Goal: Task Accomplishment & Management: Use online tool/utility

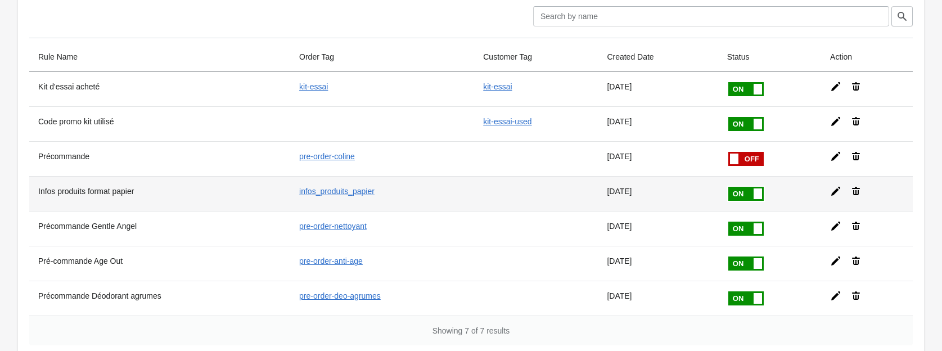
scroll to position [60, 0]
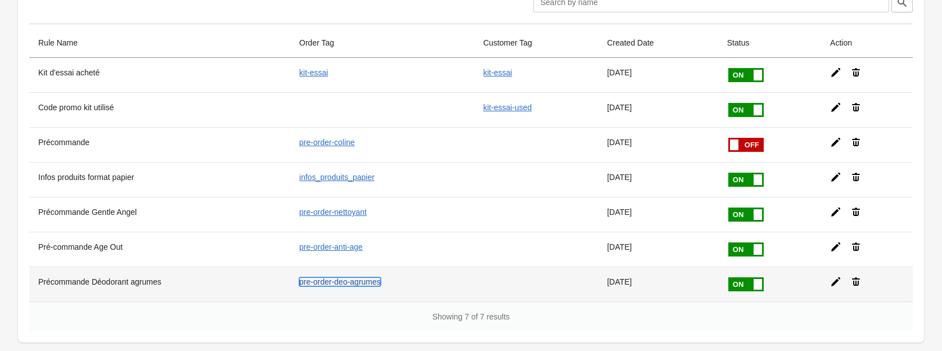
click at [340, 281] on link "pre-order-deo-agrumes" at bounding box center [340, 281] width 82 height 9
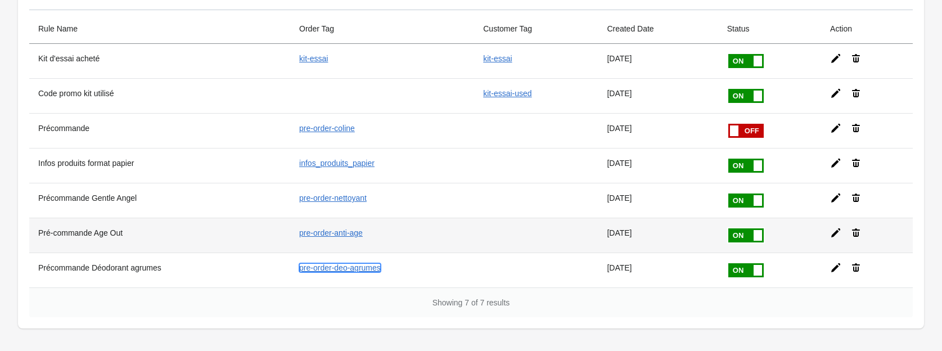
scroll to position [68, 0]
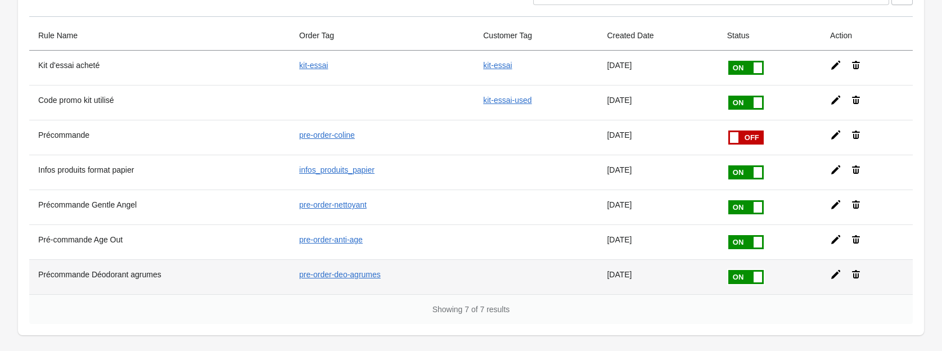
click at [115, 275] on th "Précommande Déodorant agrumes" at bounding box center [159, 276] width 261 height 35
click at [837, 273] on icon at bounding box center [835, 274] width 11 height 11
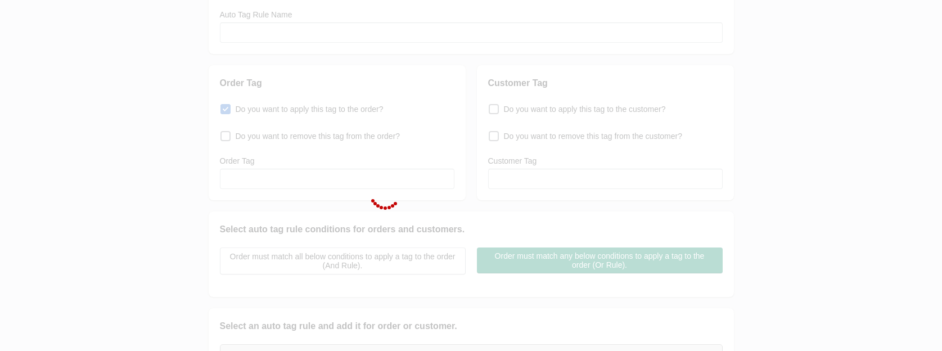
type input "Précommande Déodorant agrumes"
checkbox input "true"
type input "pre-order-deo-agrumes"
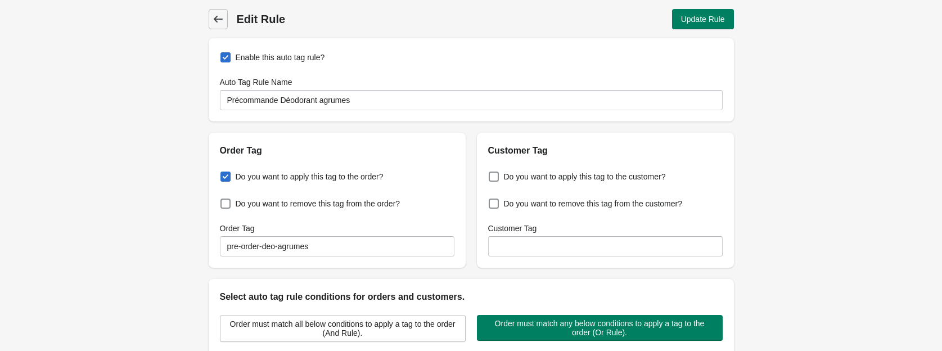
click at [218, 19] on icon at bounding box center [217, 19] width 9 height 7
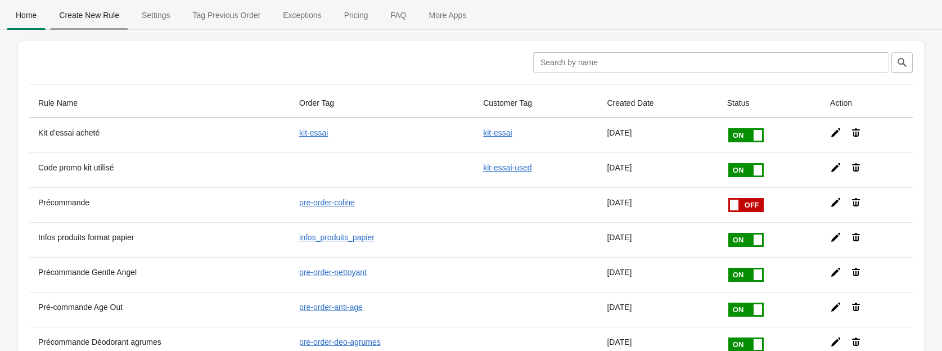
click at [96, 10] on span "Create New Rule" at bounding box center [89, 15] width 78 height 20
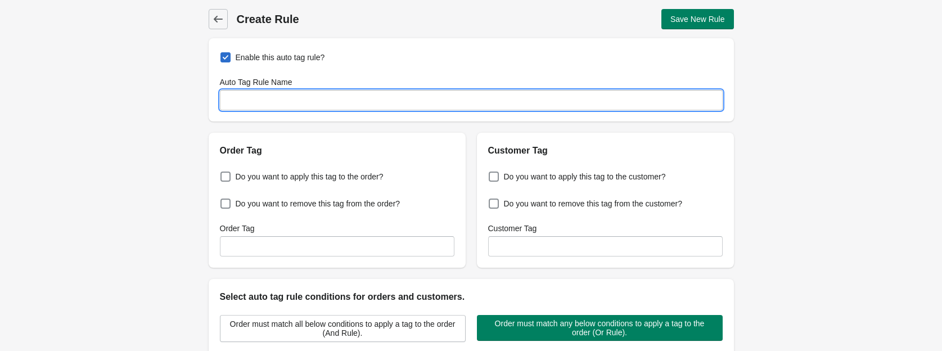
click at [268, 97] on input "Auto Tag Rule Name" at bounding box center [471, 100] width 503 height 20
type input "Précommande Contour des yeux"
click at [306, 176] on span "Do you want to apply this tag to the order?" at bounding box center [310, 176] width 148 height 11
click at [223, 174] on input "Do you want to apply this tag to the order?" at bounding box center [223, 173] width 1 height 1
checkbox input "true"
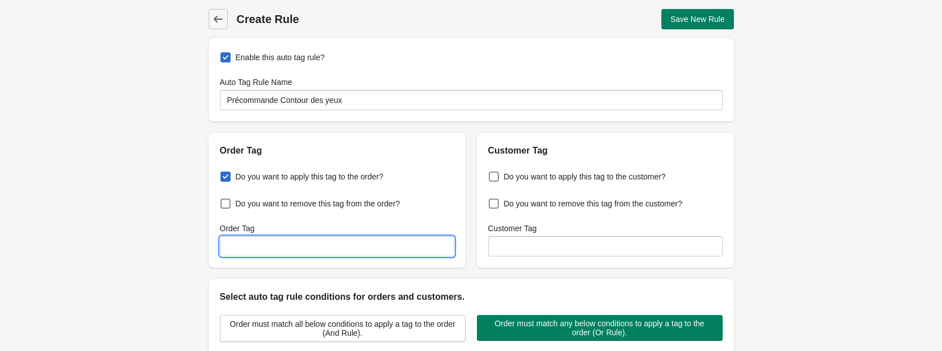
click at [293, 249] on input "Order Tag" at bounding box center [337, 246] width 235 height 20
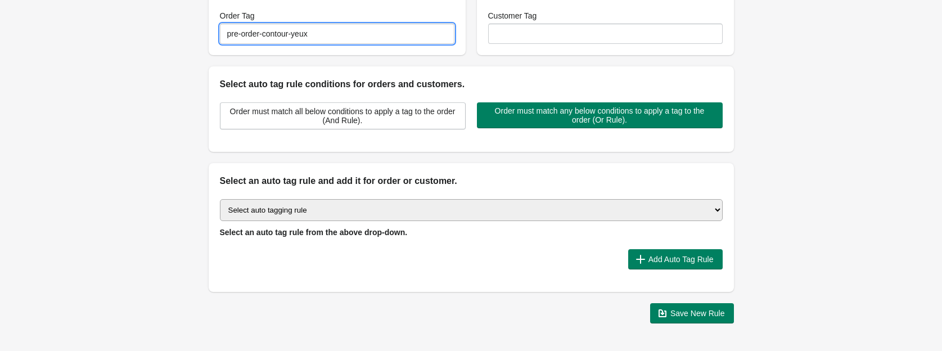
scroll to position [223, 0]
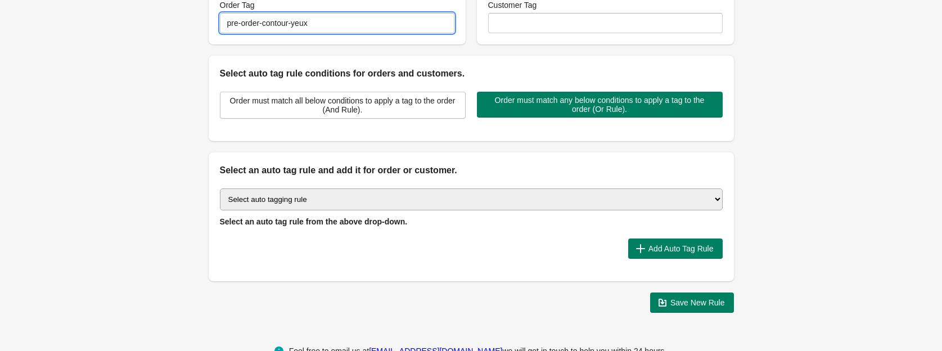
type input "pre-order-contour-yeux"
click at [397, 201] on select "Select auto tagging rule Tag by order amount Tag based on the order count (Volu…" at bounding box center [471, 199] width 503 height 22
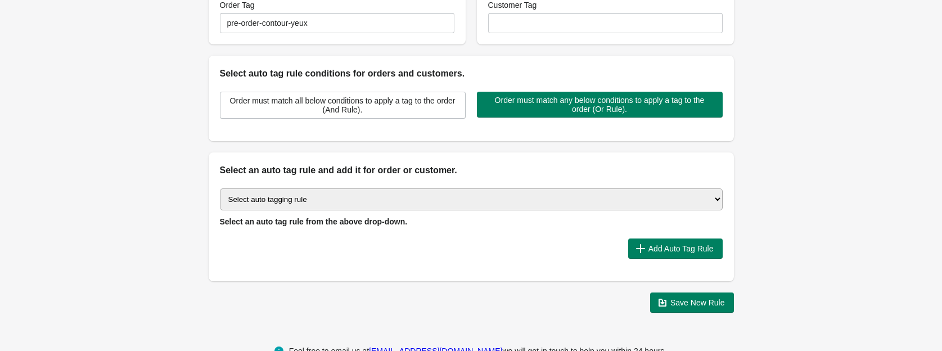
select select "1"
click at [220, 188] on select "Select auto tagging rule Tag by order amount Tag based on the order count (Volu…" at bounding box center [471, 199] width 503 height 22
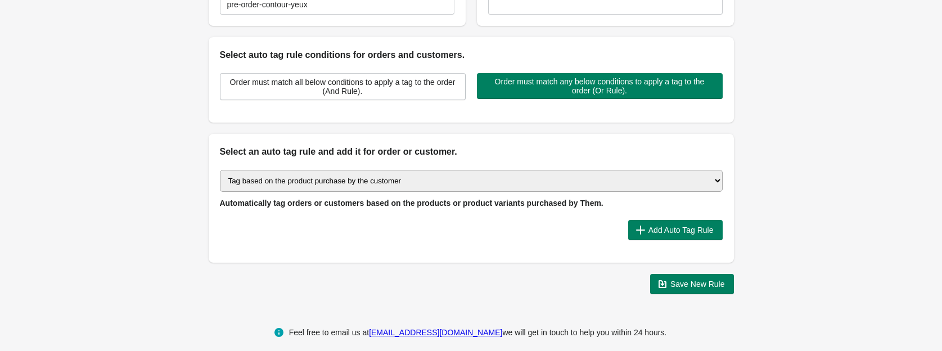
scroll to position [248, 0]
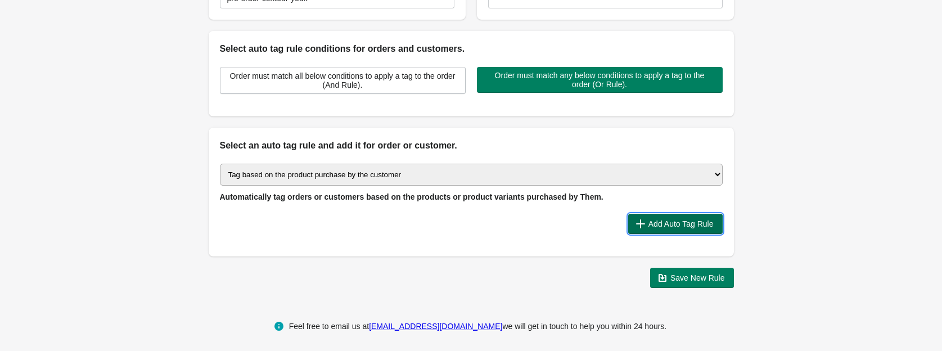
click at [687, 225] on span "Add Auto Tag Rule" at bounding box center [681, 223] width 65 height 9
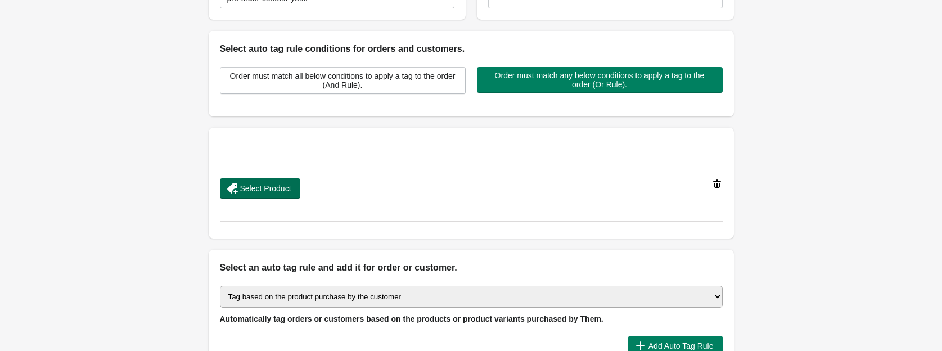
click at [253, 185] on span "Select Product" at bounding box center [265, 188] width 51 height 9
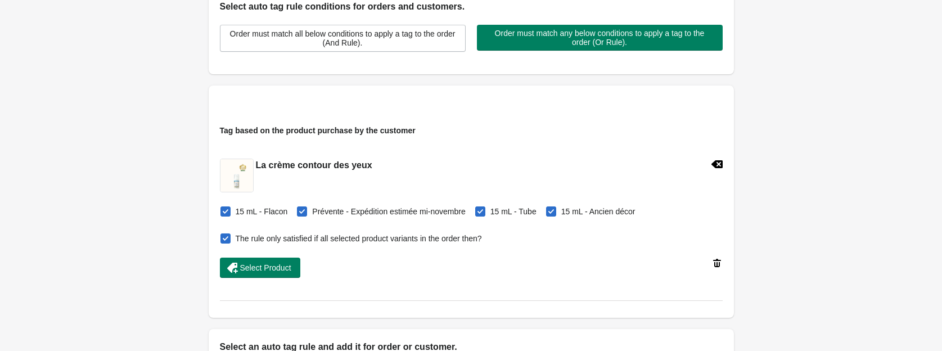
scroll to position [304, 0]
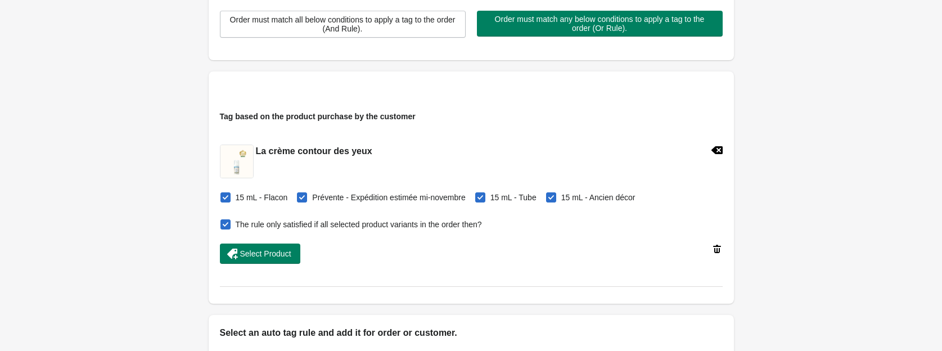
click at [246, 201] on span "15 mL - Flacon" at bounding box center [262, 197] width 52 height 11
click at [223, 195] on input "15 mL - Flacon" at bounding box center [223, 194] width 1 height 1
checkbox input "false"
click at [508, 197] on span "15 mL - Tube" at bounding box center [514, 197] width 46 height 11
click at [478, 195] on input "15 mL - Tube" at bounding box center [478, 194] width 1 height 1
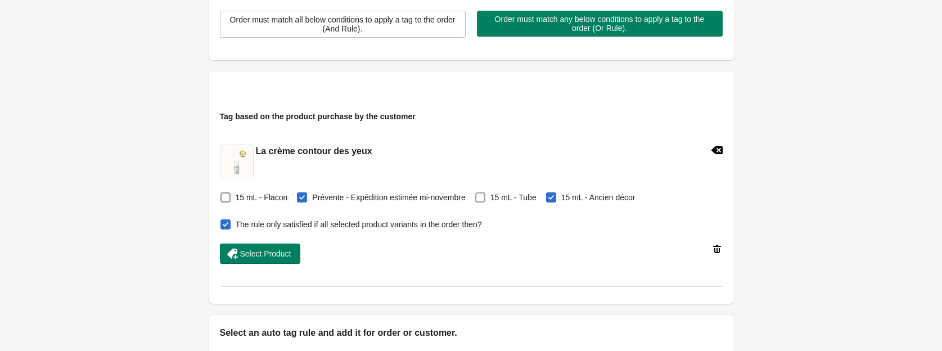
checkbox input "false"
click at [582, 199] on span "15 mL - Ancien décor" at bounding box center [598, 197] width 74 height 11
click at [549, 195] on input "15 mL - Ancien décor" at bounding box center [549, 194] width 1 height 1
checkbox input "false"
click at [384, 226] on span "The rule only satisfied if all selected product variants in the order then?" at bounding box center [359, 224] width 246 height 11
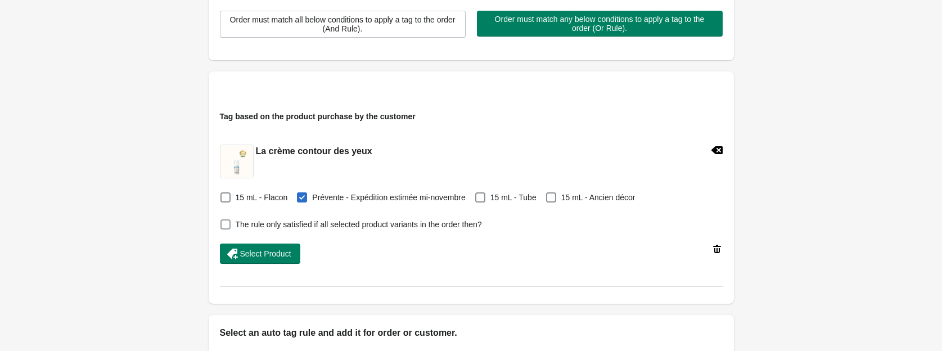
click at [223, 222] on input "The rule only satisfied if all selected product variants in the order then?" at bounding box center [223, 221] width 1 height 1
checkbox input "false"
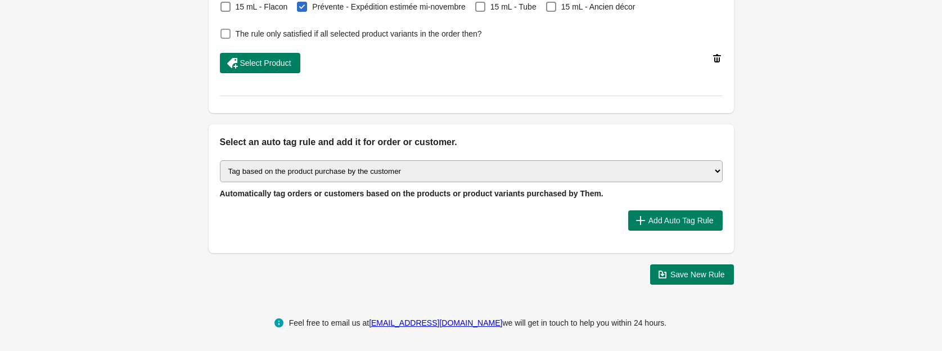
scroll to position [496, 0]
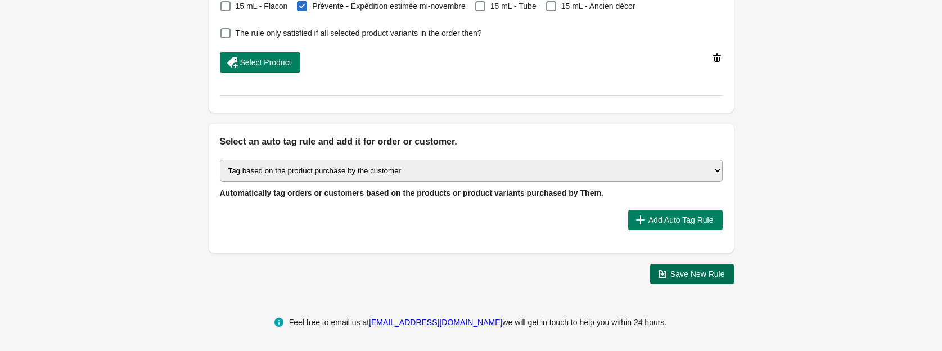
click at [683, 278] on span "Save New Rule" at bounding box center [692, 273] width 66 height 11
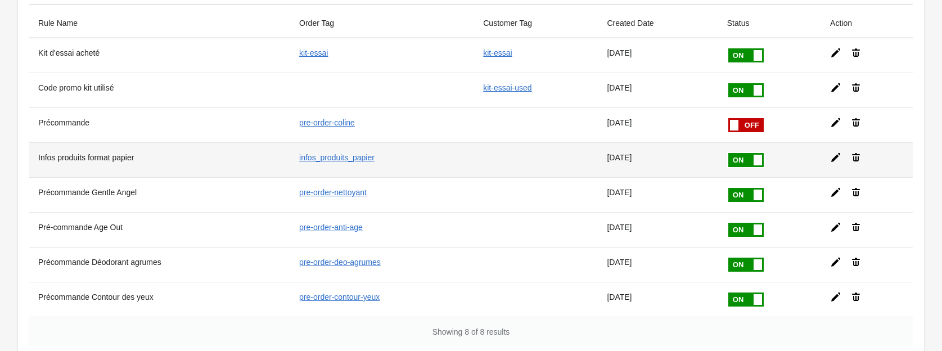
scroll to position [86, 0]
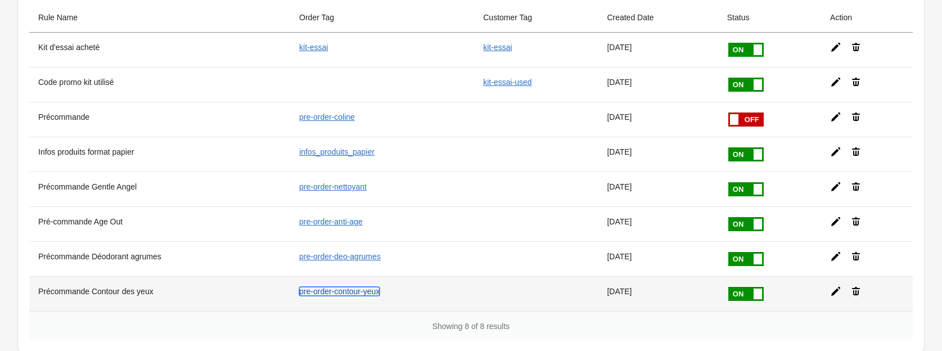
click at [352, 290] on link "pre-order-contour-yeux" at bounding box center [339, 291] width 80 height 9
click at [125, 293] on th "Précommande Contour des yeux" at bounding box center [159, 293] width 261 height 35
click at [835, 290] on icon at bounding box center [835, 291] width 11 height 11
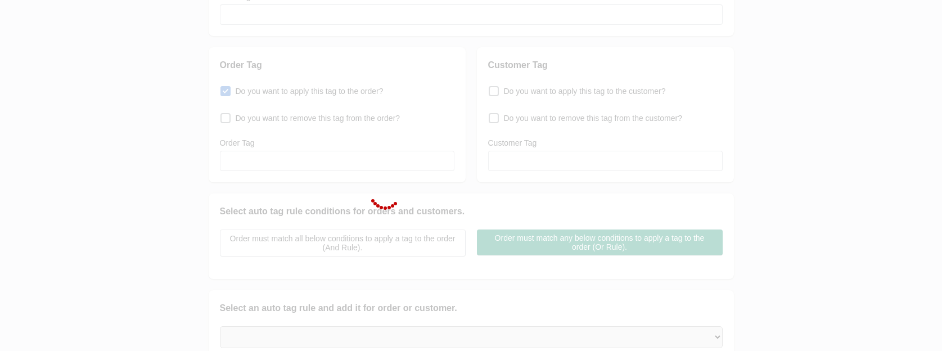
type input "Précommande Contour des yeux"
checkbox input "true"
type input "pre-order-contour-yeux"
